Goal: Information Seeking & Learning: Learn about a topic

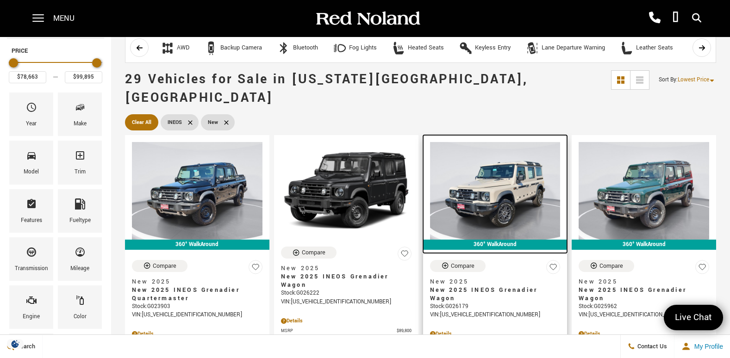
click at [488, 220] on img at bounding box center [495, 191] width 131 height 98
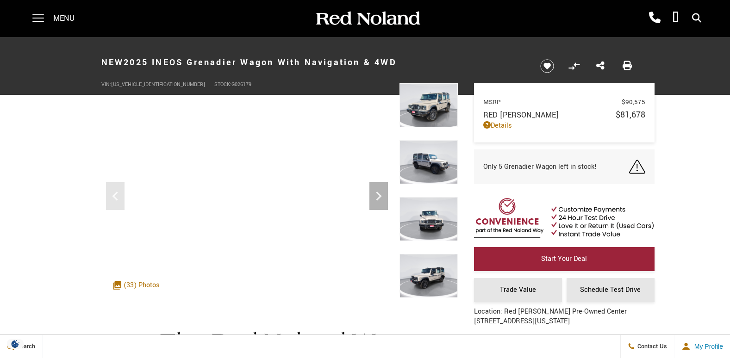
click at [438, 166] on img at bounding box center [429, 162] width 58 height 44
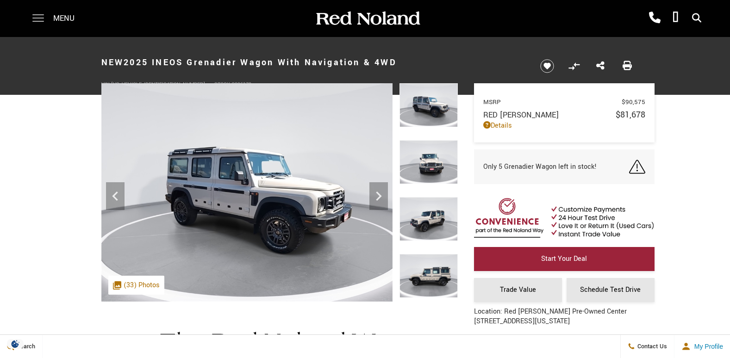
click at [38, 15] on span at bounding box center [38, 18] width 12 height 37
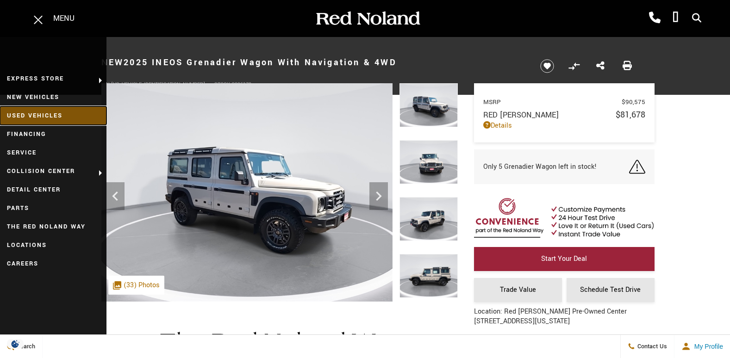
click at [44, 115] on link "Used Vehicles" at bounding box center [53, 116] width 107 height 19
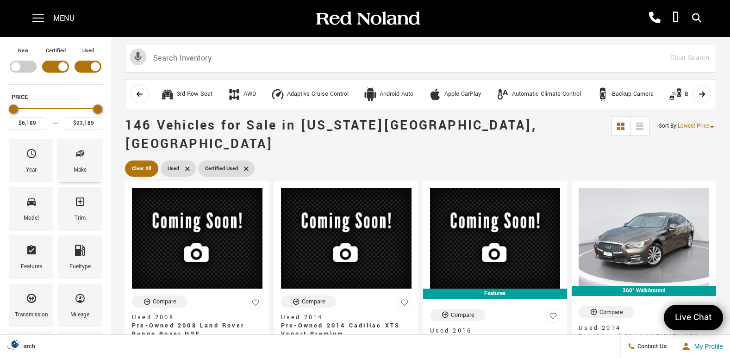
click at [89, 165] on div "Make" at bounding box center [80, 161] width 44 height 44
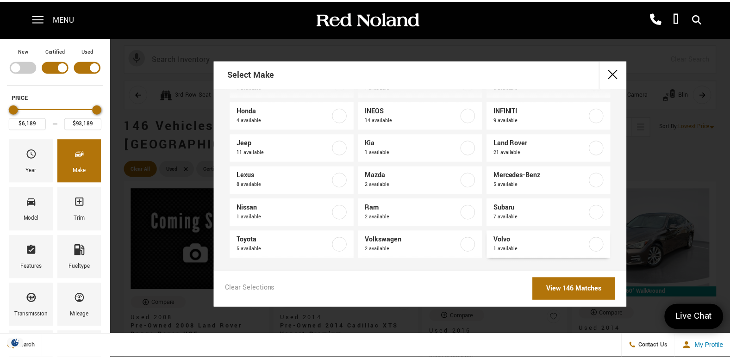
scroll to position [105, 0]
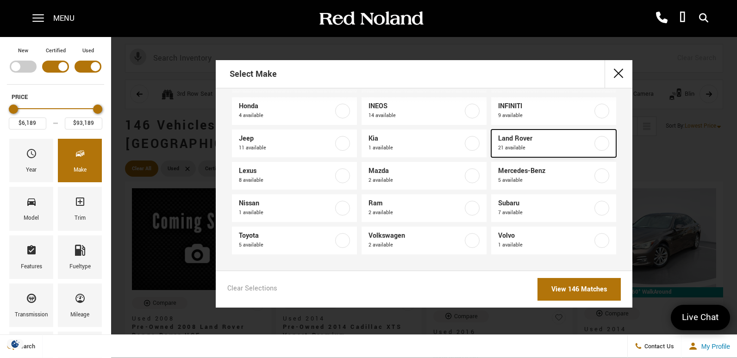
click at [560, 139] on span "Land Rover" at bounding box center [545, 138] width 94 height 9
type input "$75,284"
checkbox input "true"
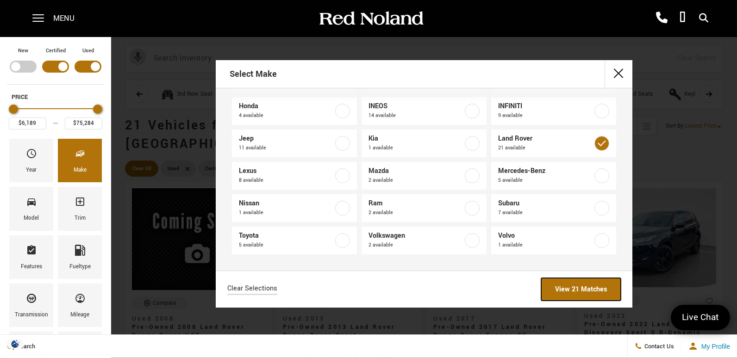
click at [574, 290] on link "View 21 Matches" at bounding box center [581, 289] width 80 height 23
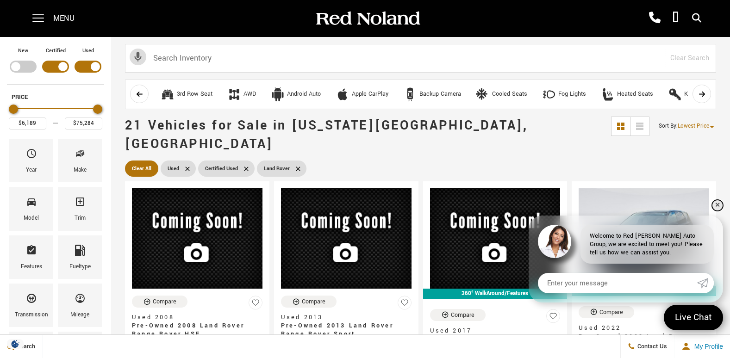
click at [720, 207] on link "✕" at bounding box center [717, 205] width 11 height 11
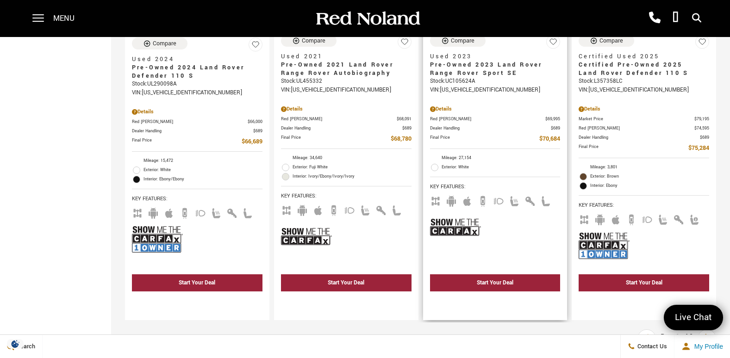
scroll to position [1806, 0]
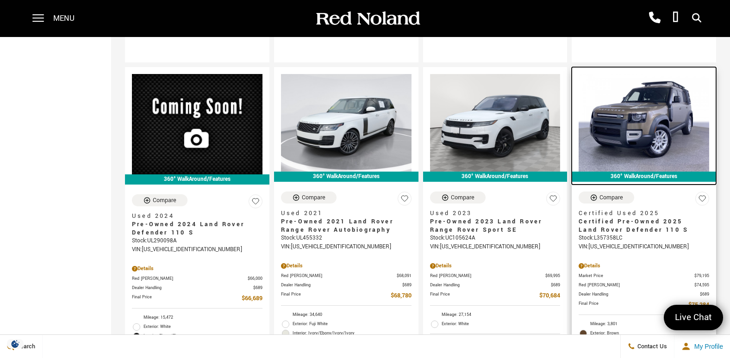
click at [659, 111] on img at bounding box center [644, 123] width 131 height 98
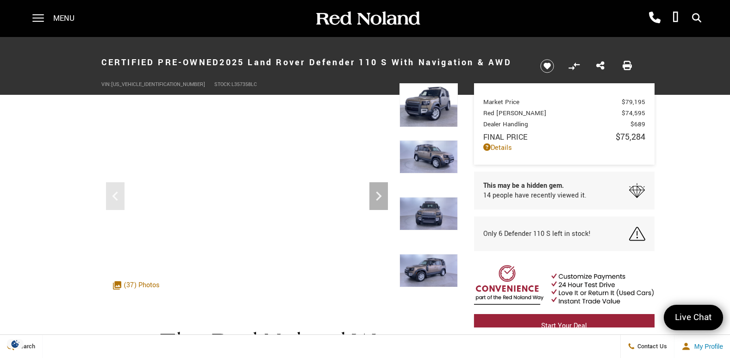
click at [424, 161] on img at bounding box center [429, 156] width 58 height 33
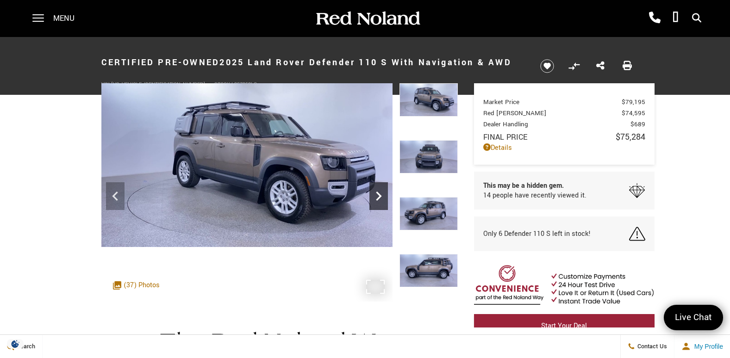
click at [378, 191] on icon "Next" at bounding box center [379, 196] width 19 height 19
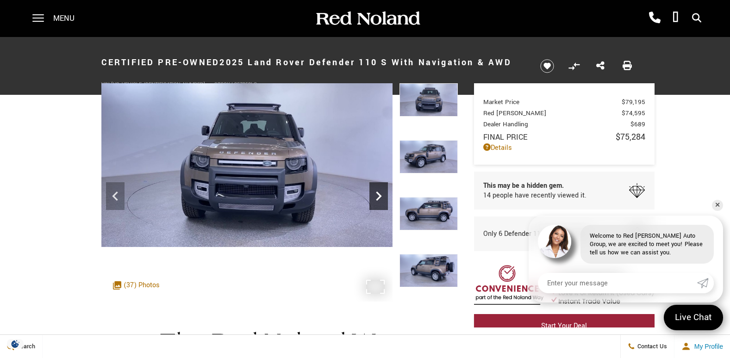
click at [377, 191] on icon "Next" at bounding box center [379, 196] width 19 height 19
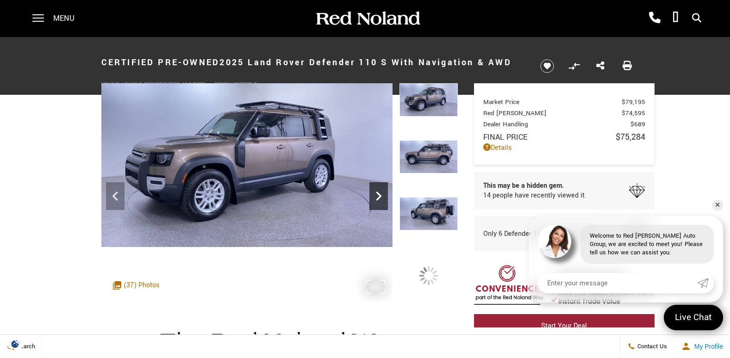
click at [377, 193] on icon "Next" at bounding box center [379, 196] width 6 height 9
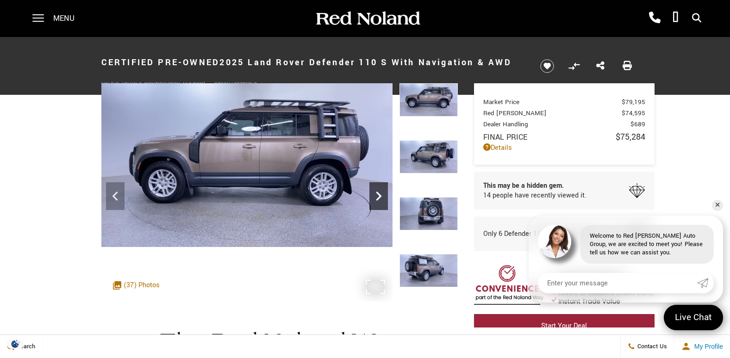
click at [377, 193] on icon "Next" at bounding box center [379, 196] width 6 height 9
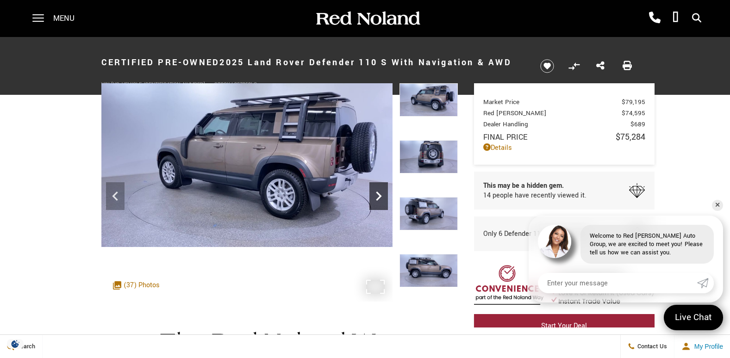
click at [377, 193] on icon "Next" at bounding box center [379, 196] width 6 height 9
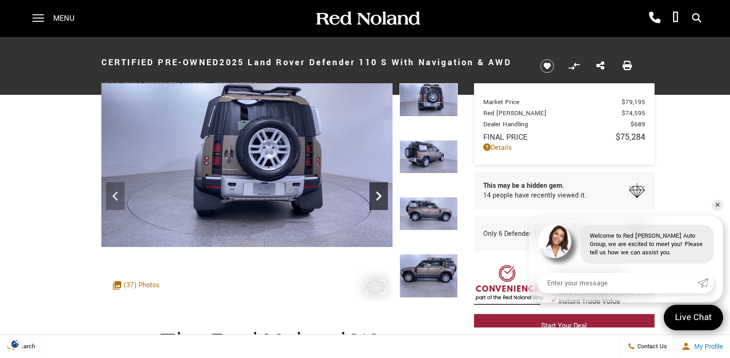
click at [377, 193] on icon "Next" at bounding box center [379, 196] width 6 height 9
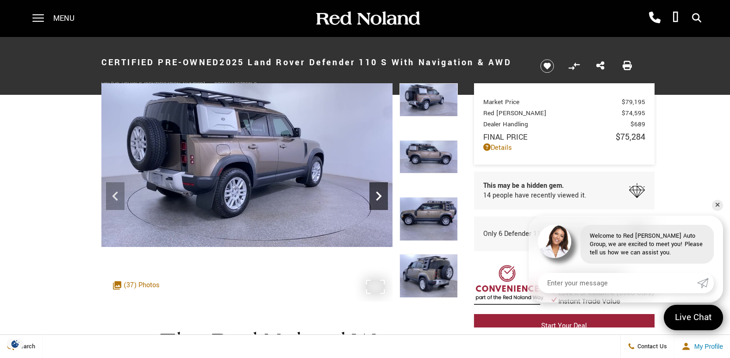
click at [377, 193] on icon "Next" at bounding box center [379, 196] width 6 height 9
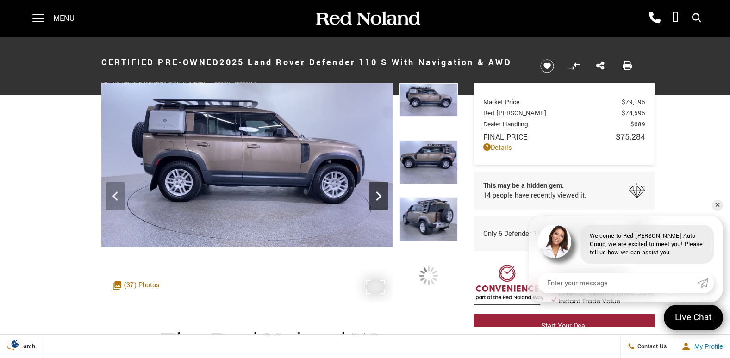
click at [377, 193] on icon "Next" at bounding box center [379, 196] width 6 height 9
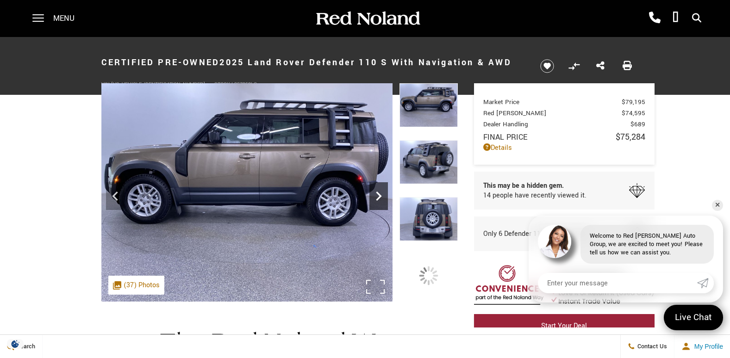
click at [377, 193] on icon "Next" at bounding box center [379, 196] width 6 height 9
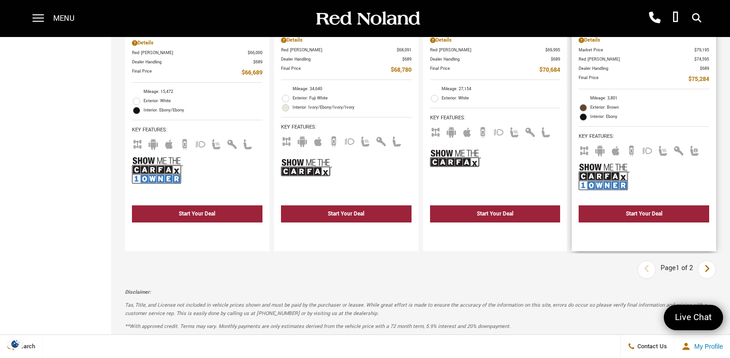
scroll to position [2038, 0]
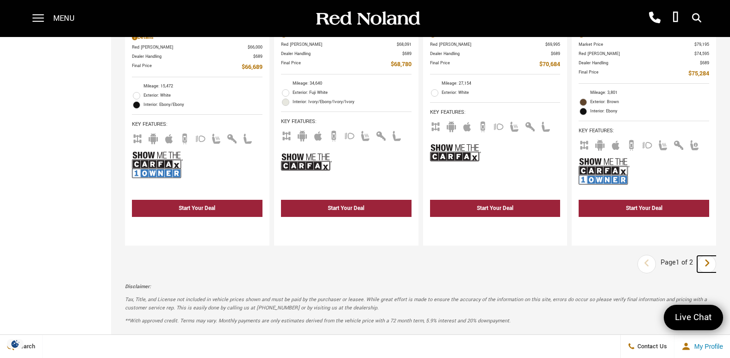
click at [710, 256] on link "Next" at bounding box center [708, 264] width 20 height 17
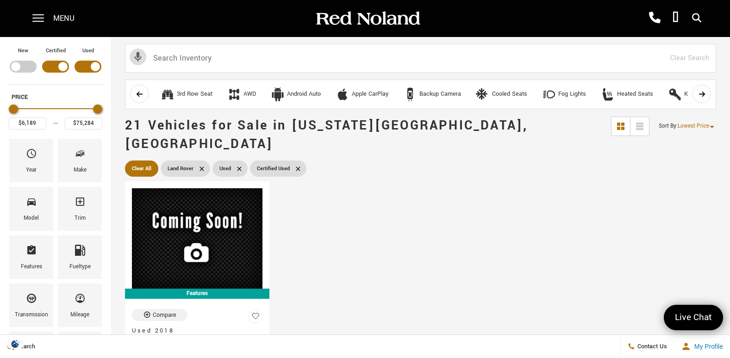
click at [16, 64] on div "Filter by Vehicle Type" at bounding box center [23, 67] width 27 height 12
type input "$166,622"
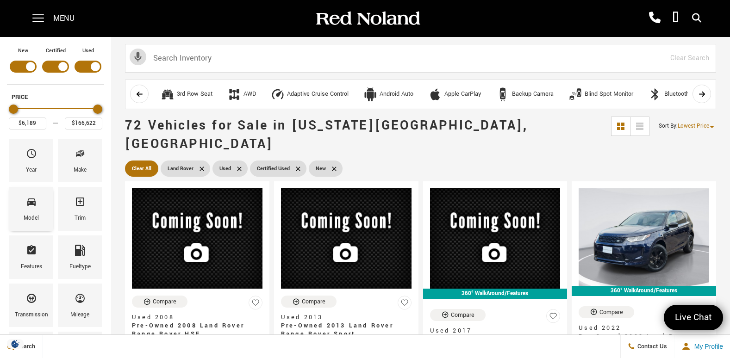
click at [35, 211] on span "Model" at bounding box center [31, 203] width 11 height 19
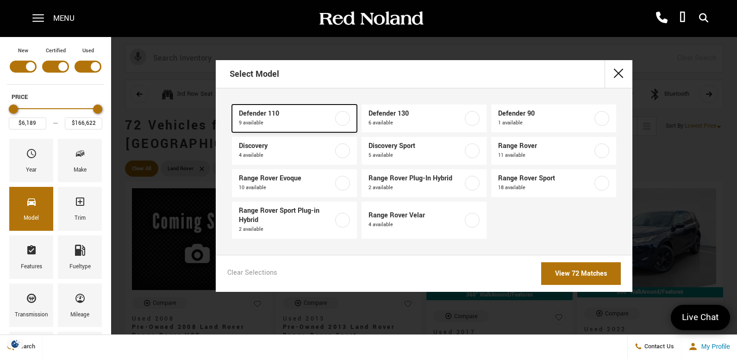
click at [296, 116] on span "Defender 110" at bounding box center [286, 113] width 94 height 9
type input "$41,684"
type input "$88,805"
checkbox input "true"
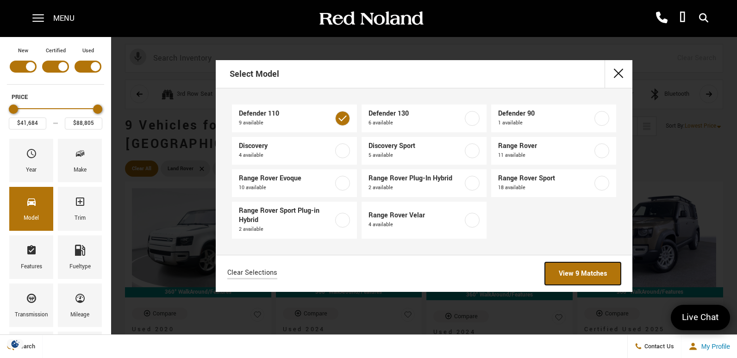
click at [587, 276] on link "View 9 Matches" at bounding box center [583, 274] width 76 height 23
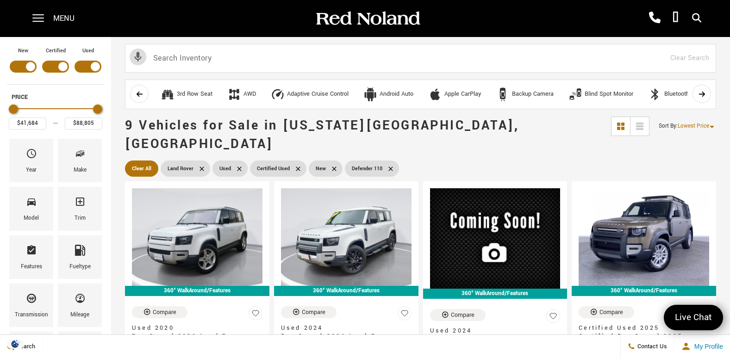
click at [93, 65] on div "Filter by Vehicle Type" at bounding box center [88, 67] width 27 height 12
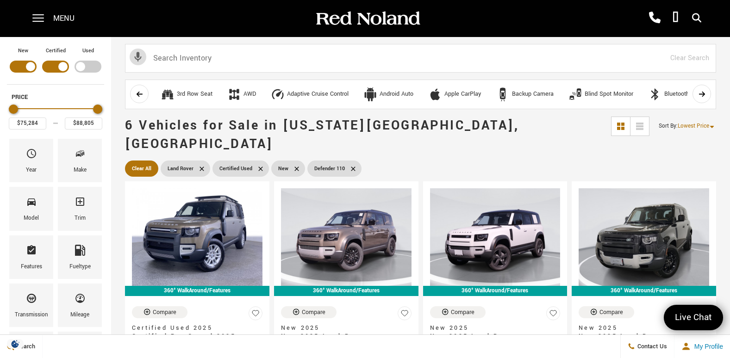
click at [57, 67] on div "Filter by Vehicle Type" at bounding box center [55, 67] width 27 height 12
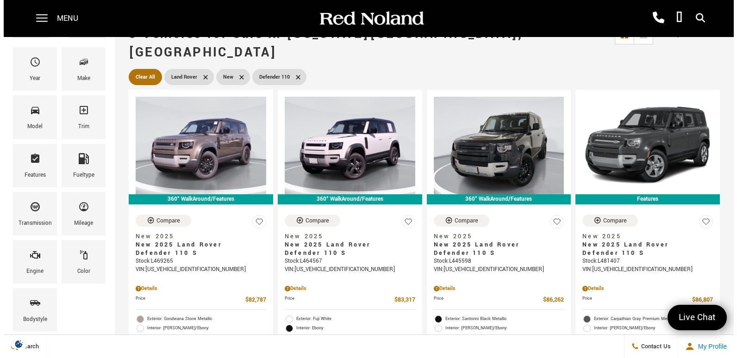
scroll to position [93, 0]
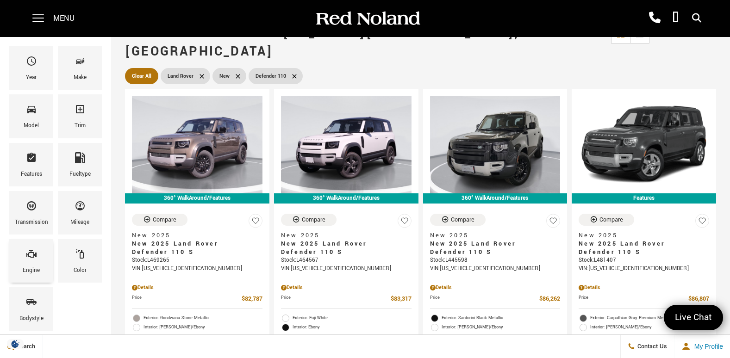
click at [19, 259] on div "Engine" at bounding box center [31, 261] width 44 height 44
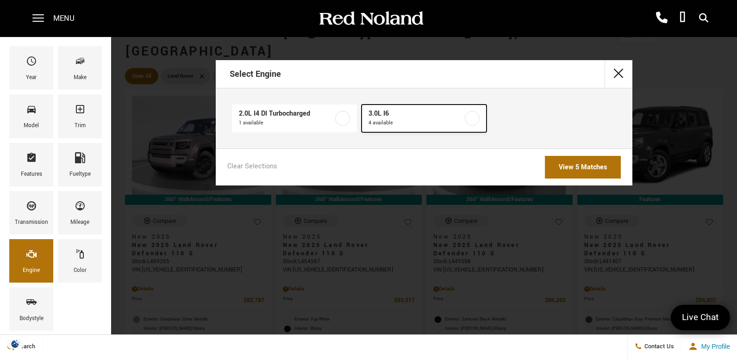
click at [442, 121] on span "4 available" at bounding box center [416, 123] width 94 height 9
type input "$83,317"
checkbox input "true"
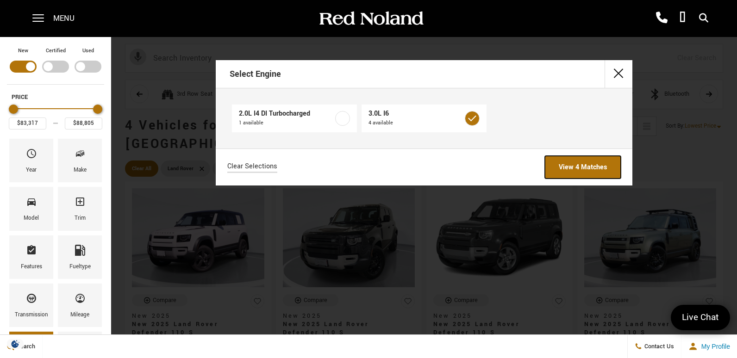
click at [587, 170] on link "View 4 Matches" at bounding box center [583, 167] width 76 height 23
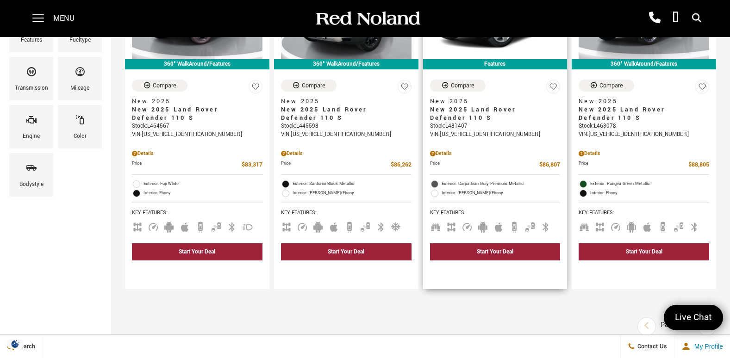
scroll to position [93, 0]
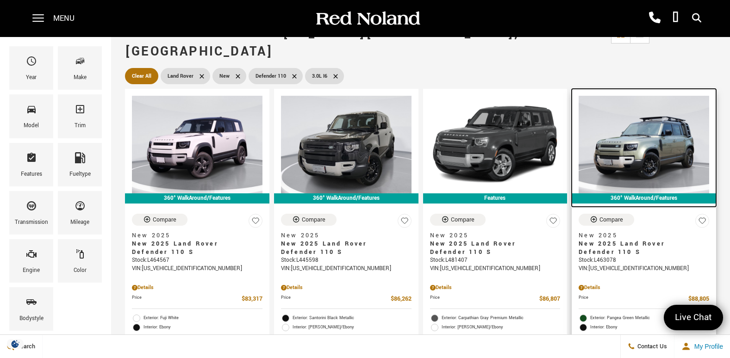
click at [698, 118] on img at bounding box center [644, 145] width 131 height 98
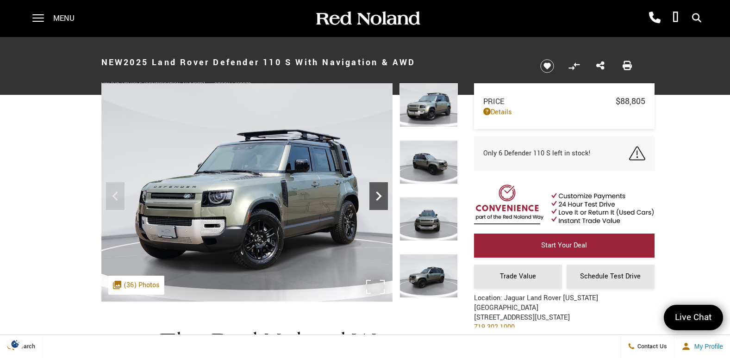
click at [373, 195] on icon "Next" at bounding box center [379, 196] width 19 height 19
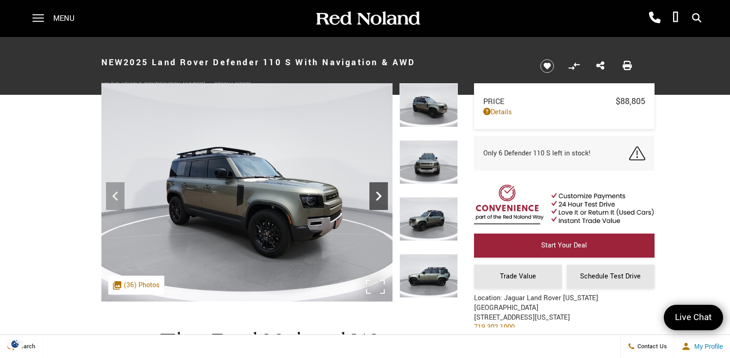
click at [373, 195] on icon "Next" at bounding box center [379, 196] width 19 height 19
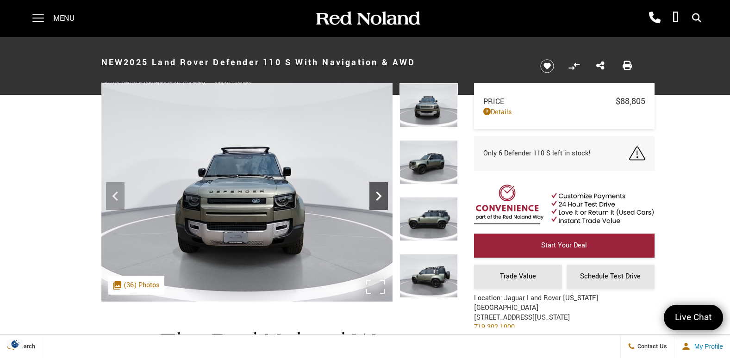
click at [373, 195] on icon "Next" at bounding box center [379, 196] width 19 height 19
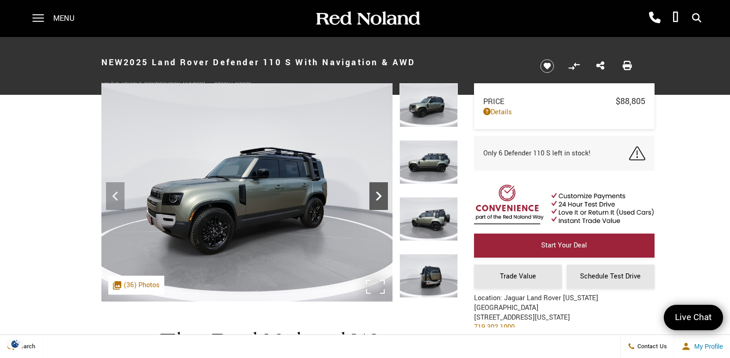
click at [373, 195] on icon "Next" at bounding box center [379, 196] width 19 height 19
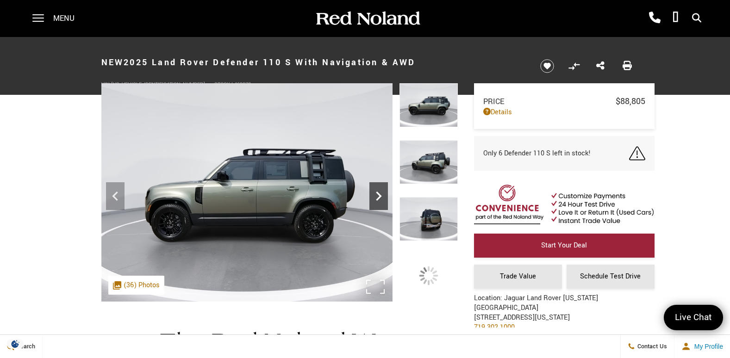
click at [373, 195] on icon "Next" at bounding box center [379, 196] width 19 height 19
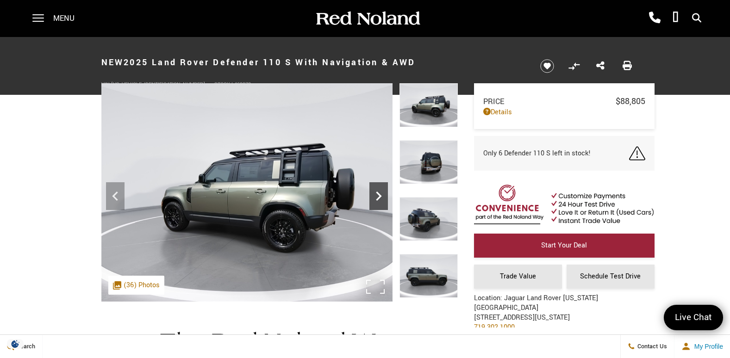
click at [373, 195] on icon "Next" at bounding box center [379, 196] width 19 height 19
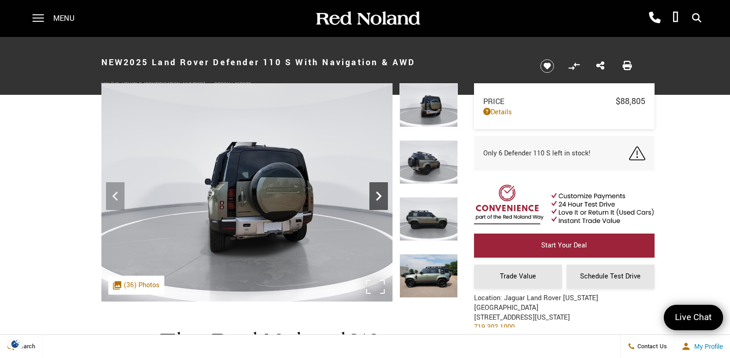
click at [373, 195] on icon "Next" at bounding box center [379, 196] width 19 height 19
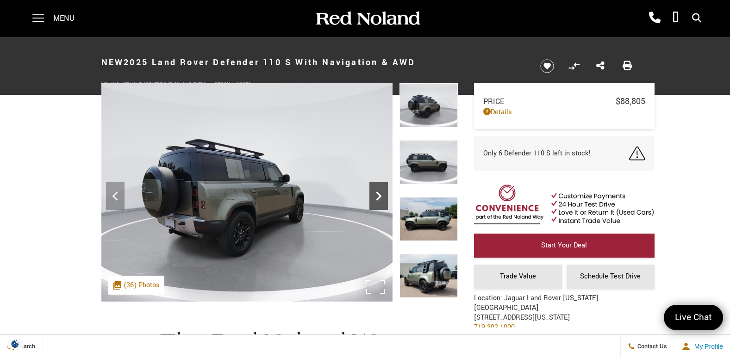
click at [373, 195] on icon "Next" at bounding box center [379, 196] width 19 height 19
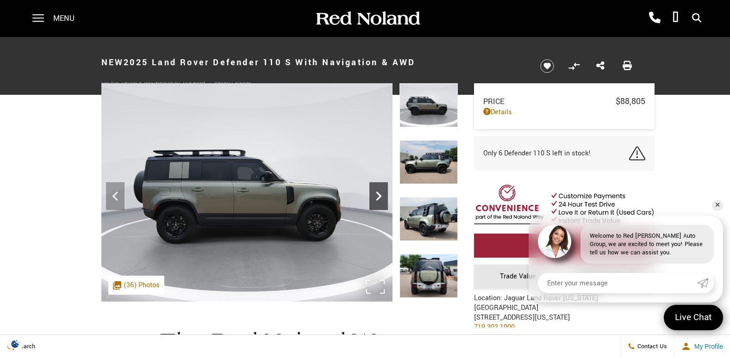
click at [373, 195] on icon "Next" at bounding box center [379, 196] width 19 height 19
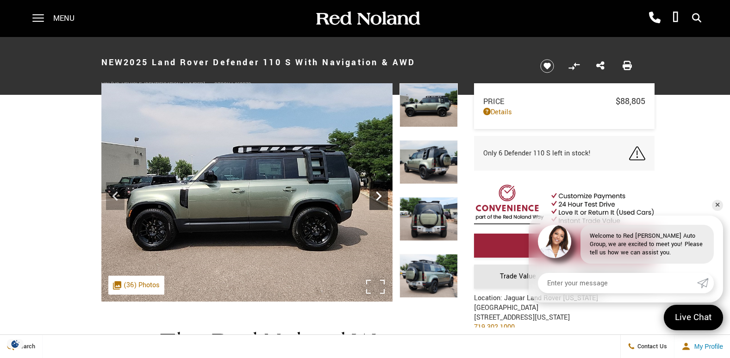
click at [377, 197] on icon "Next" at bounding box center [379, 196] width 19 height 19
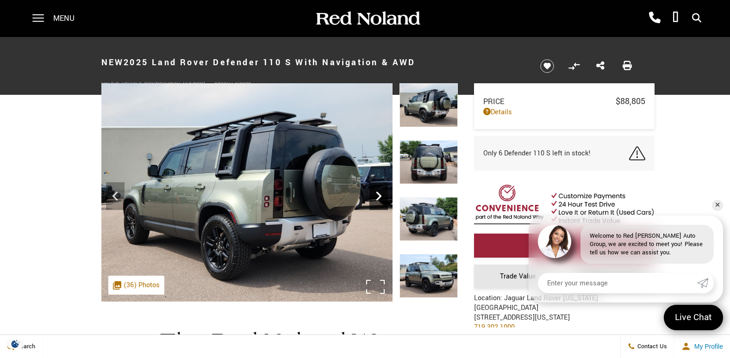
click at [377, 197] on icon "Next" at bounding box center [379, 196] width 19 height 19
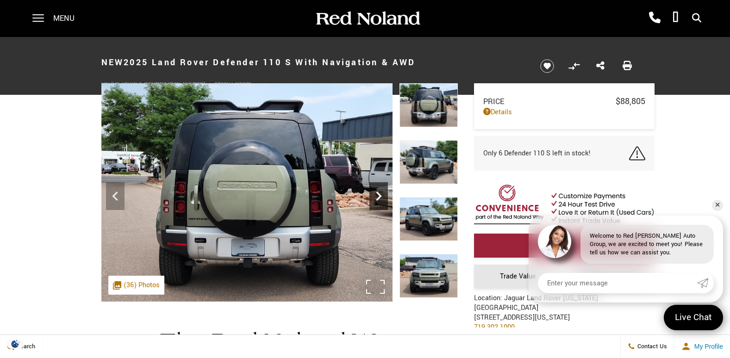
click at [377, 197] on icon "Next" at bounding box center [379, 196] width 19 height 19
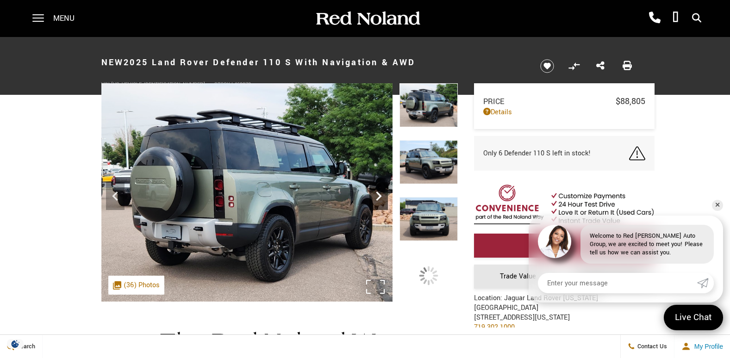
click at [380, 197] on icon "Next" at bounding box center [379, 196] width 6 height 9
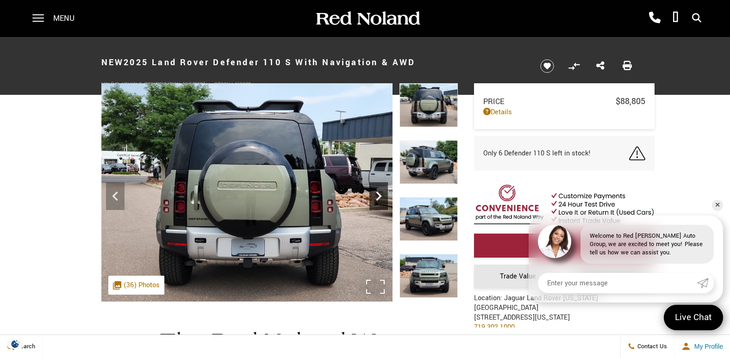
click at [380, 197] on icon "Next" at bounding box center [379, 196] width 6 height 9
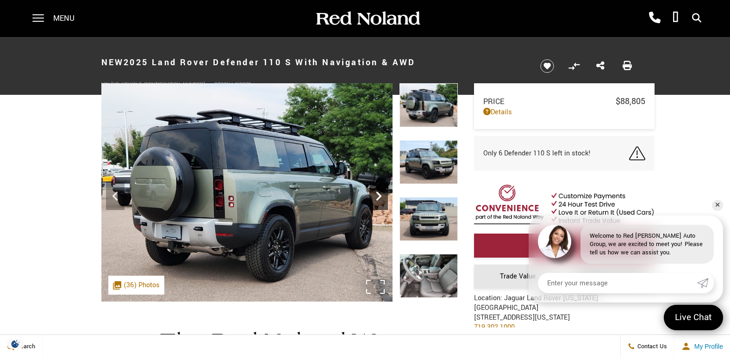
click at [380, 197] on icon "Next" at bounding box center [379, 196] width 6 height 9
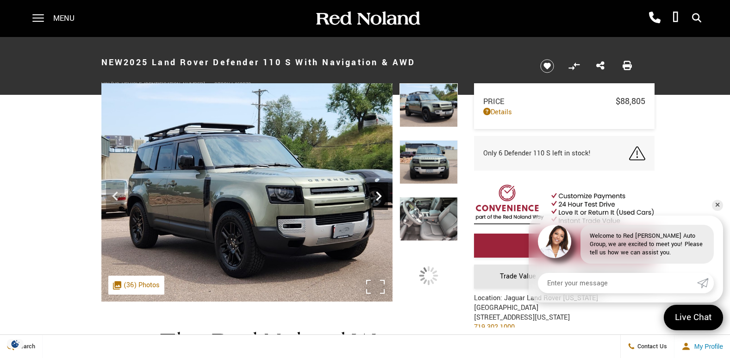
click at [380, 197] on icon "Next" at bounding box center [379, 196] width 6 height 9
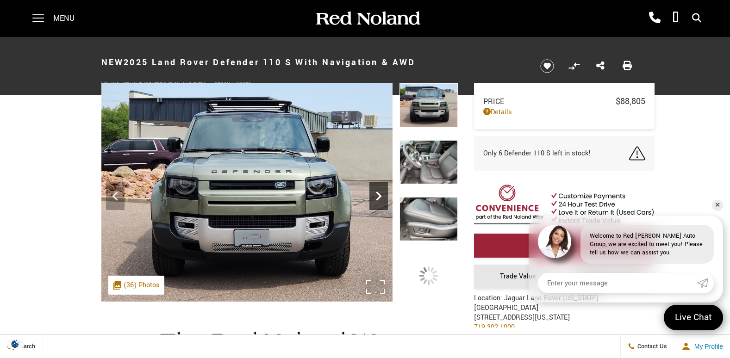
click at [380, 197] on icon "Next" at bounding box center [379, 196] width 6 height 9
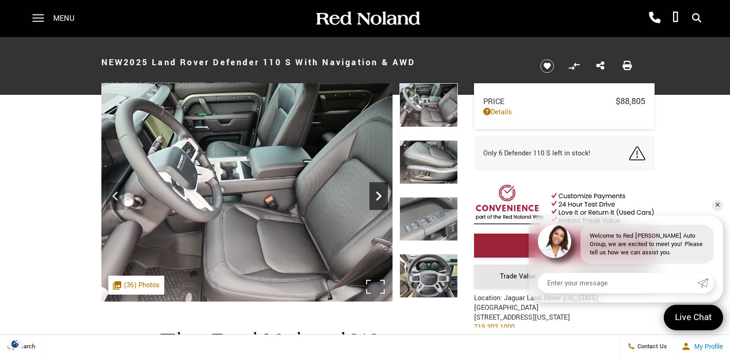
click at [380, 197] on icon "Next" at bounding box center [379, 196] width 6 height 9
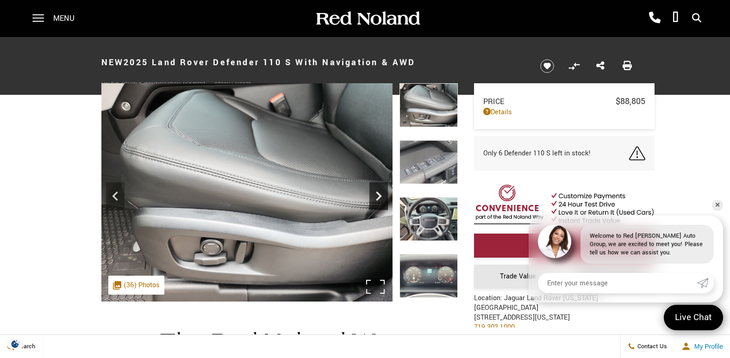
click at [380, 197] on icon "Next" at bounding box center [379, 196] width 6 height 9
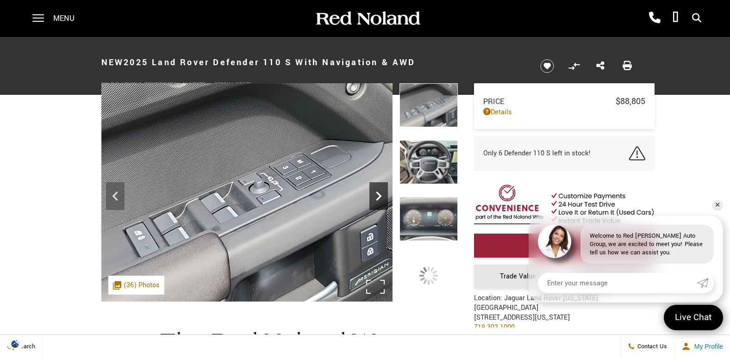
click at [380, 197] on icon "Next" at bounding box center [379, 196] width 6 height 9
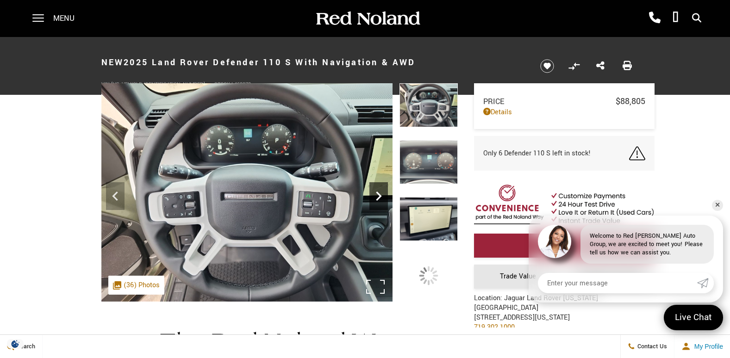
click at [380, 197] on icon "Next" at bounding box center [379, 196] width 6 height 9
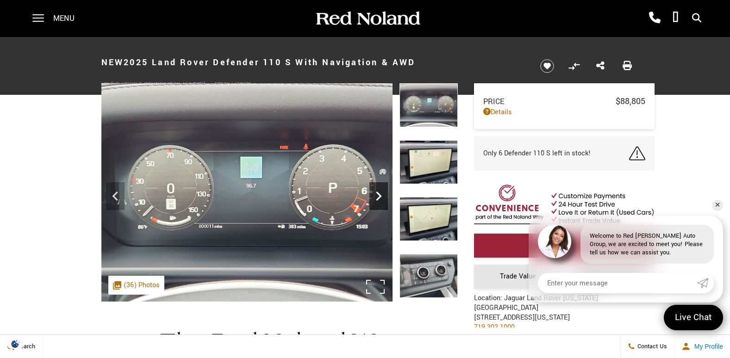
click at [380, 197] on icon "Next" at bounding box center [379, 196] width 6 height 9
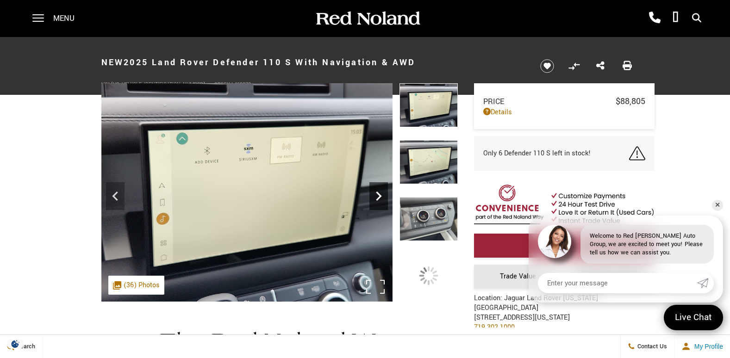
click at [380, 197] on icon "Next" at bounding box center [379, 196] width 6 height 9
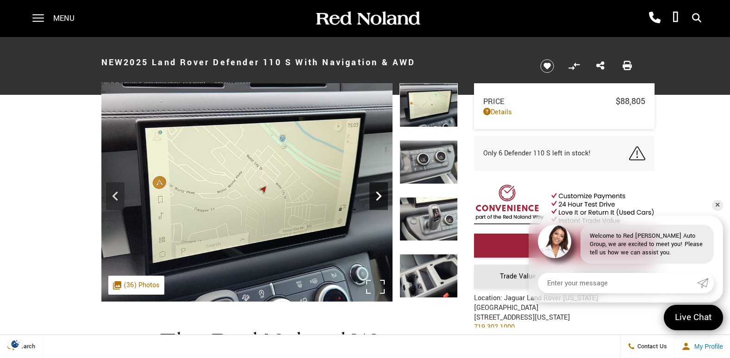
click at [380, 197] on icon "Next" at bounding box center [379, 196] width 6 height 9
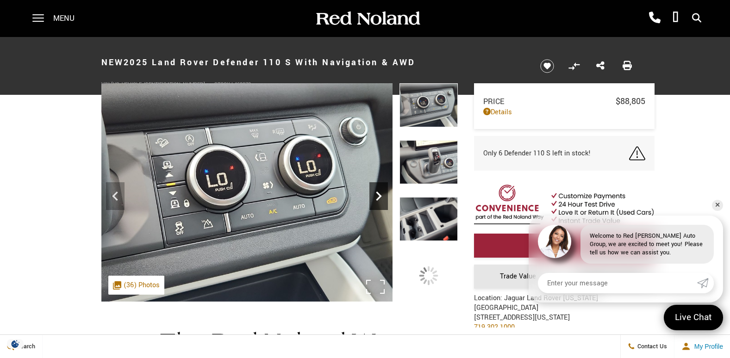
click at [380, 197] on icon "Next" at bounding box center [379, 196] width 6 height 9
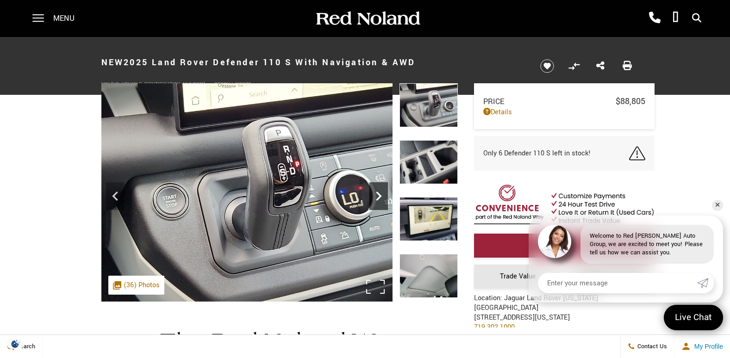
click at [380, 197] on icon "Next" at bounding box center [379, 196] width 6 height 9
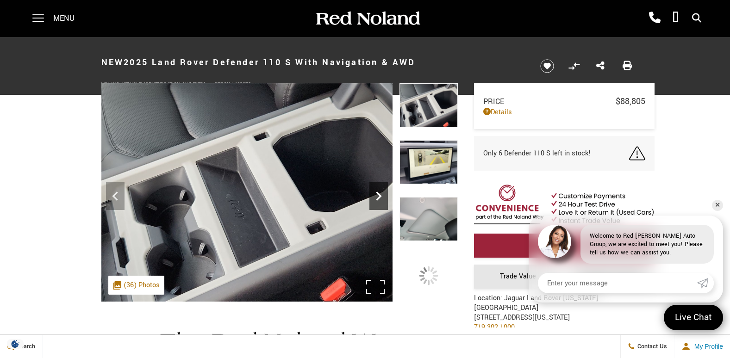
click at [380, 197] on icon "Next" at bounding box center [379, 196] width 6 height 9
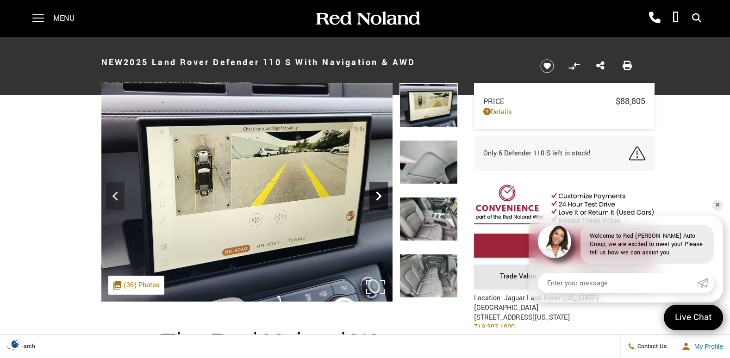
click at [380, 197] on icon "Next" at bounding box center [379, 196] width 6 height 9
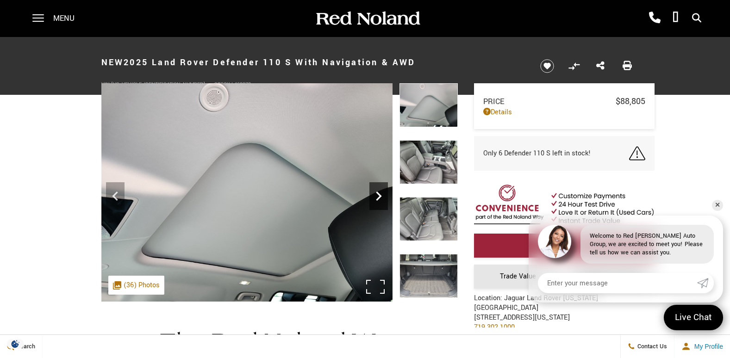
click at [380, 197] on icon "Next" at bounding box center [379, 196] width 6 height 9
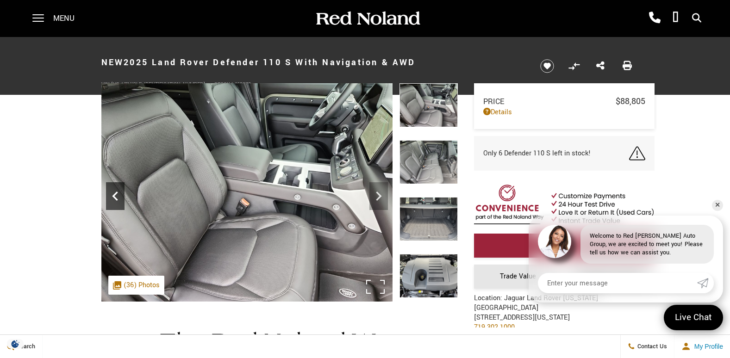
click at [119, 195] on icon "Previous" at bounding box center [115, 196] width 19 height 19
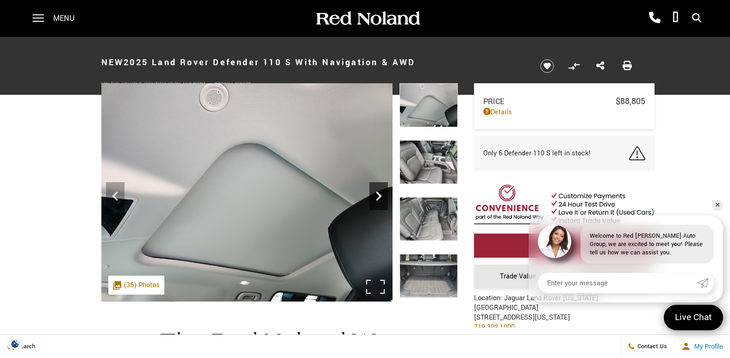
click at [380, 201] on icon "Next" at bounding box center [379, 196] width 19 height 19
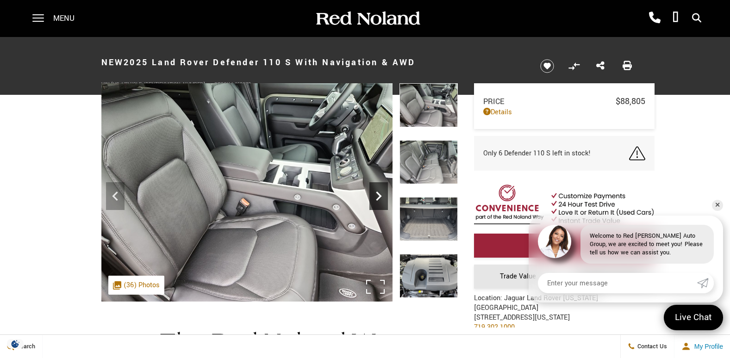
click at [379, 201] on icon "Next" at bounding box center [379, 196] width 19 height 19
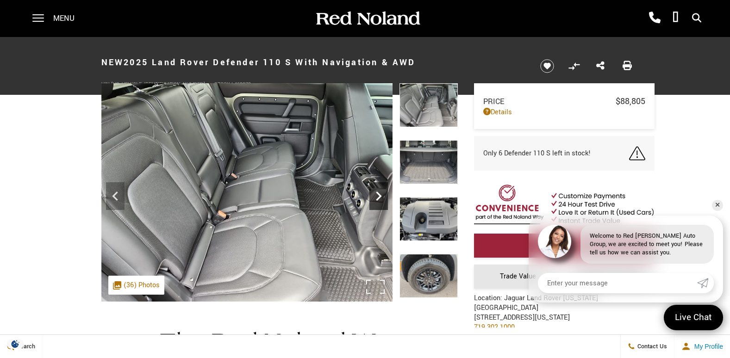
click at [379, 201] on icon "Next" at bounding box center [379, 196] width 19 height 19
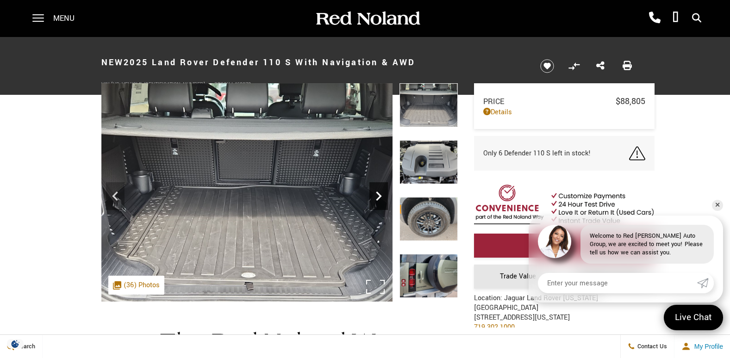
click at [379, 201] on icon "Next" at bounding box center [379, 196] width 19 height 19
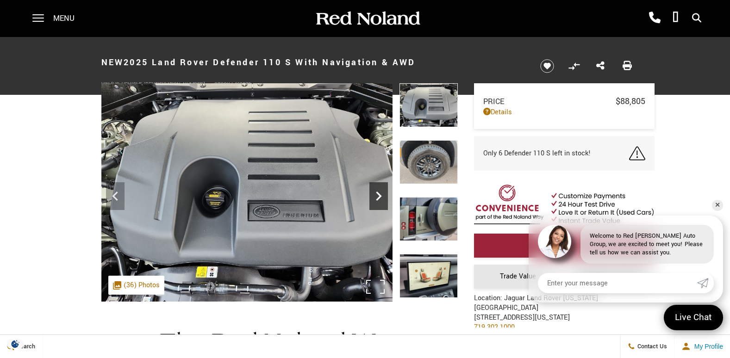
click at [379, 201] on icon "Next" at bounding box center [379, 196] width 19 height 19
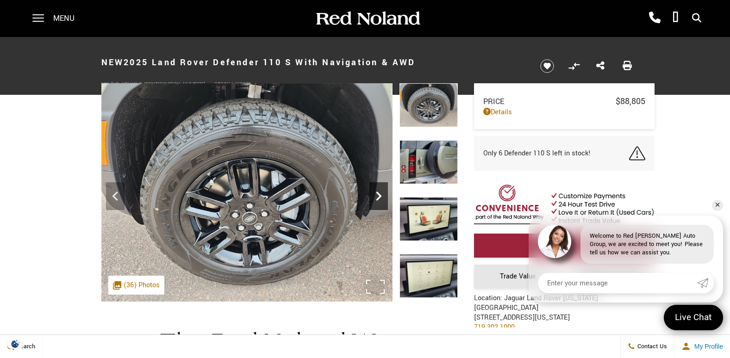
click at [379, 201] on icon "Next" at bounding box center [379, 196] width 19 height 19
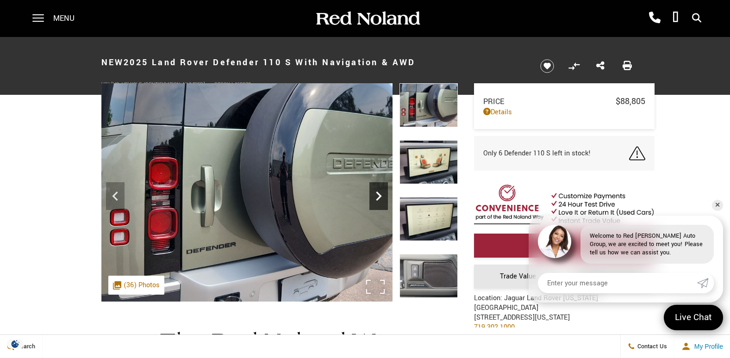
click at [379, 201] on icon "Next" at bounding box center [379, 196] width 19 height 19
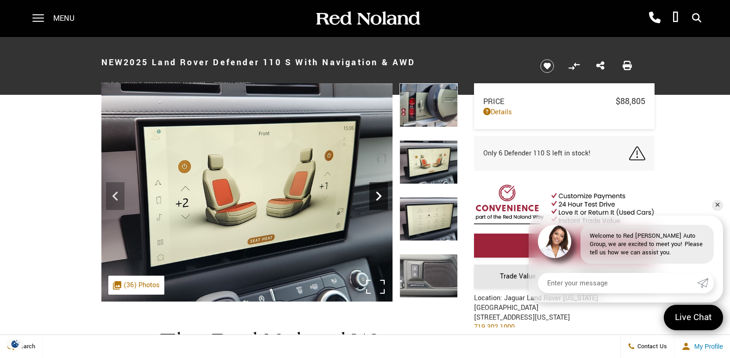
click at [379, 201] on icon "Next" at bounding box center [379, 196] width 19 height 19
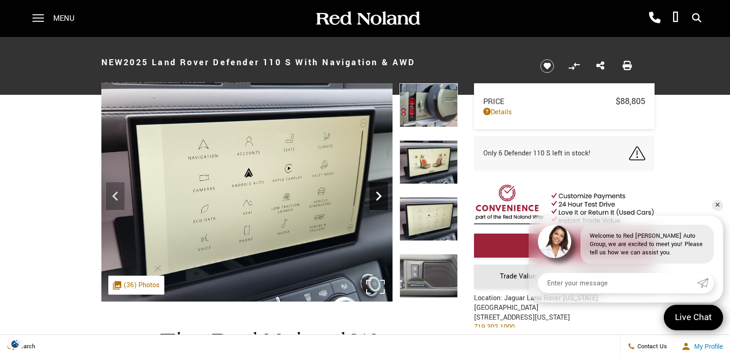
click at [379, 201] on icon "Next" at bounding box center [379, 196] width 19 height 19
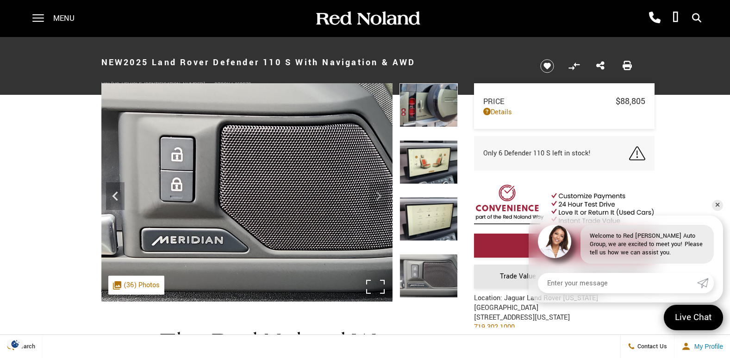
click at [379, 201] on img at bounding box center [246, 192] width 291 height 219
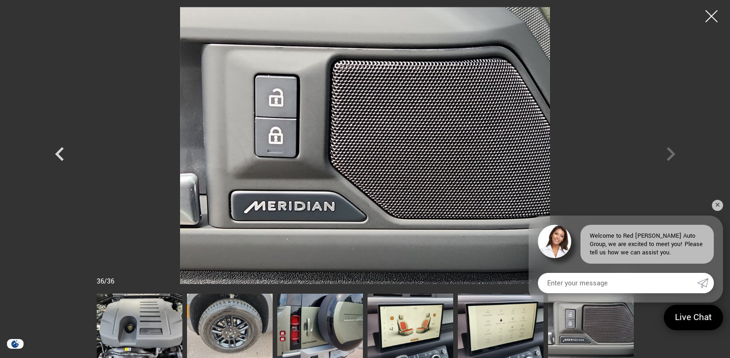
click at [718, 18] on div at bounding box center [712, 16] width 25 height 25
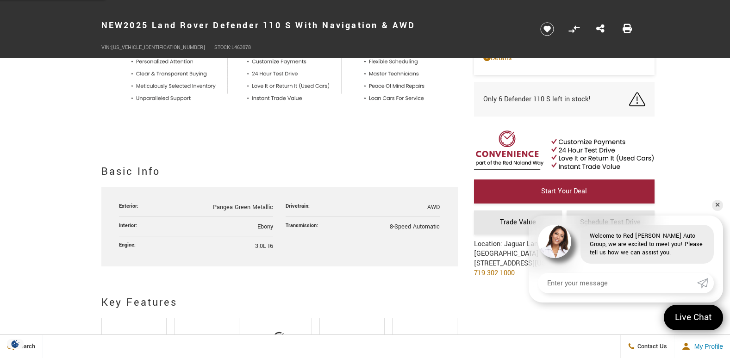
scroll to position [556, 0]
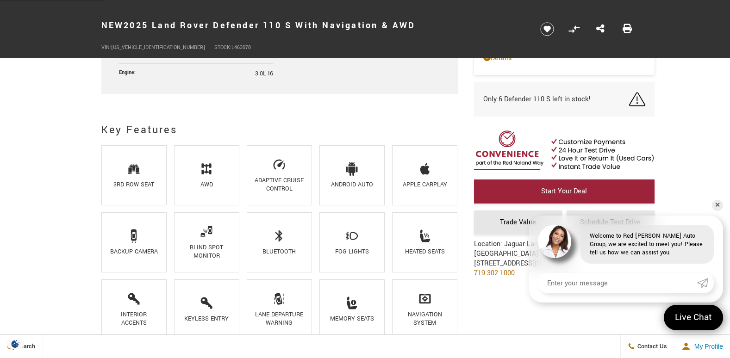
click at [132, 188] on div "3rd Row Seat" at bounding box center [134, 185] width 50 height 8
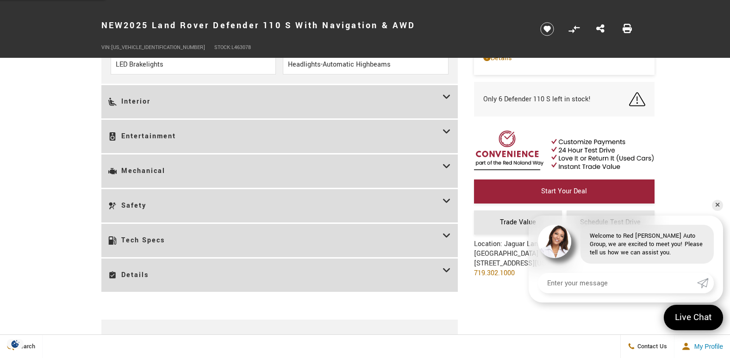
scroll to position [1575, 0]
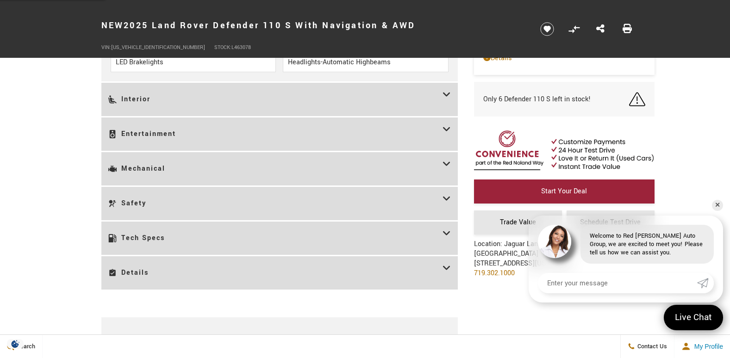
click at [256, 161] on h3 "Mechanical" at bounding box center [275, 168] width 334 height 19
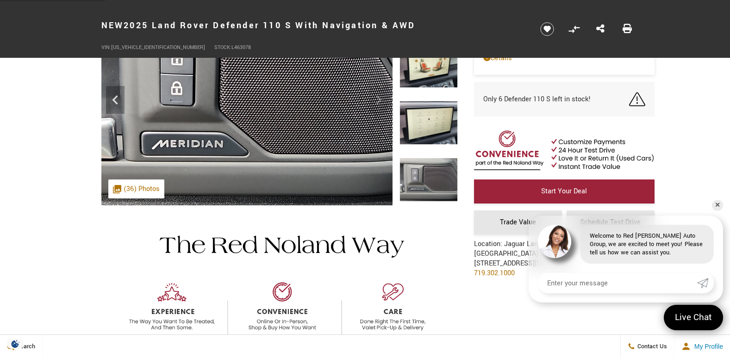
scroll to position [0, 0]
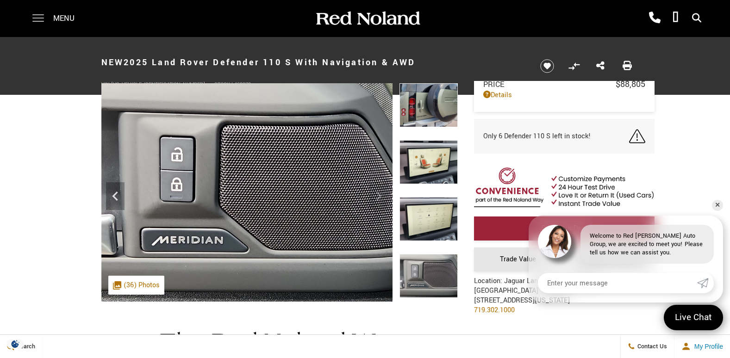
click at [41, 23] on span at bounding box center [38, 18] width 12 height 37
